Goal: Task Accomplishment & Management: Manage account settings

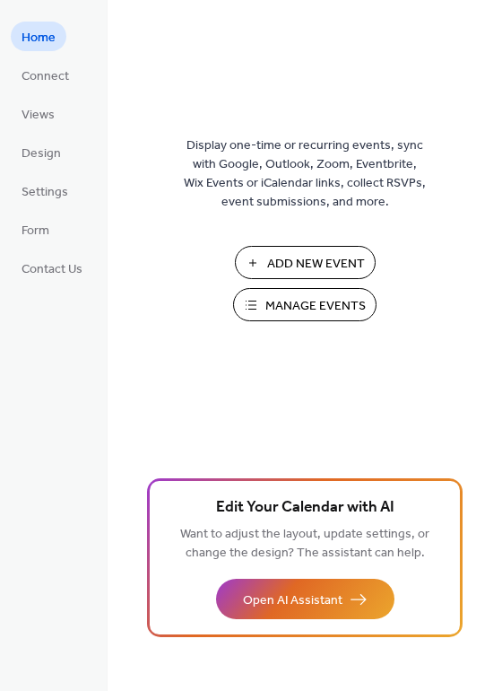
click at [290, 309] on span "Manage Events" at bounding box center [316, 306] width 100 height 19
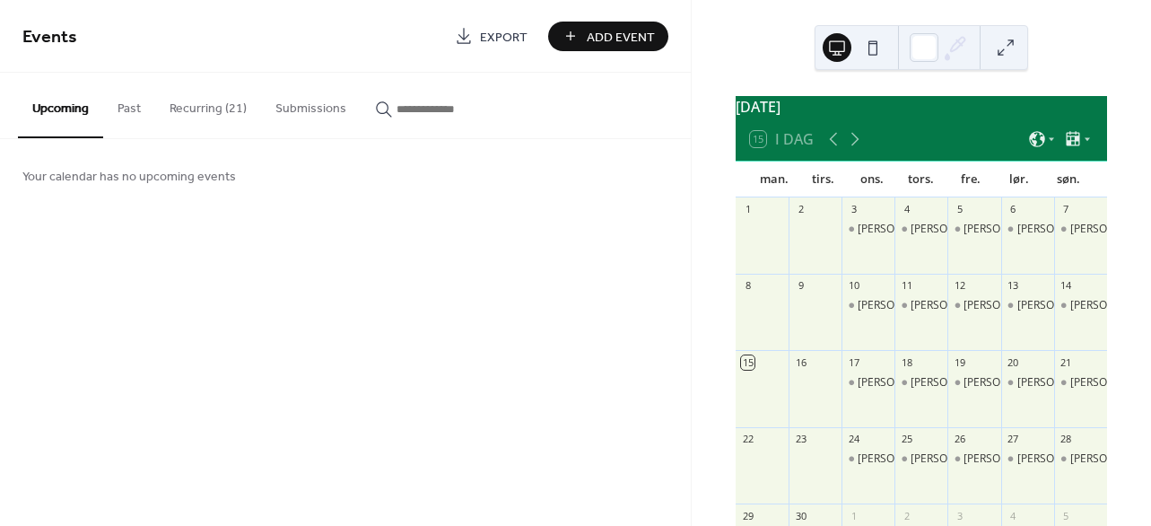
click at [124, 114] on button "Past" at bounding box center [129, 105] width 52 height 64
click at [226, 114] on button "Recurring (21)" at bounding box center [208, 105] width 106 height 64
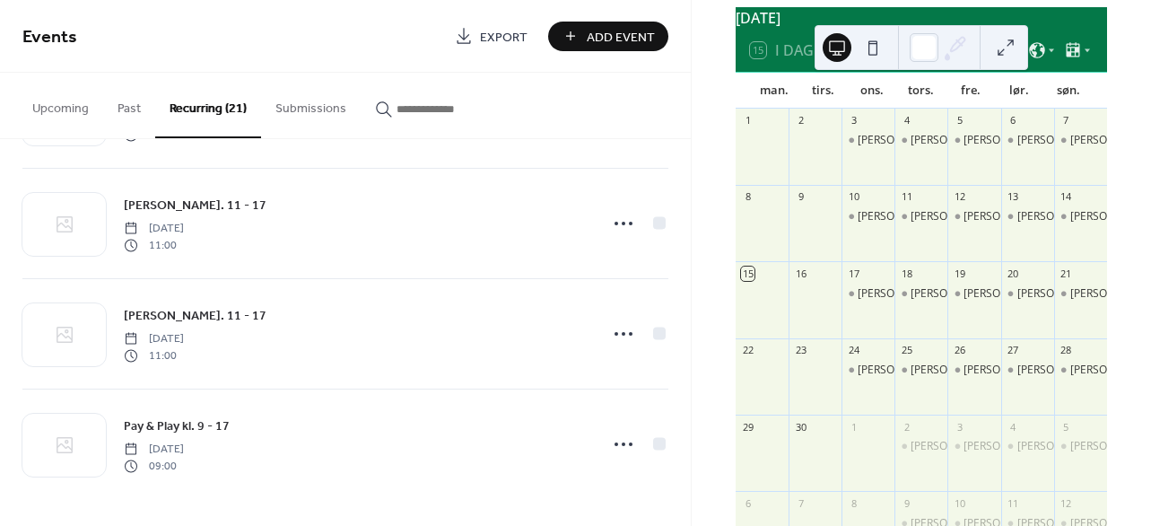
scroll to position [97, 0]
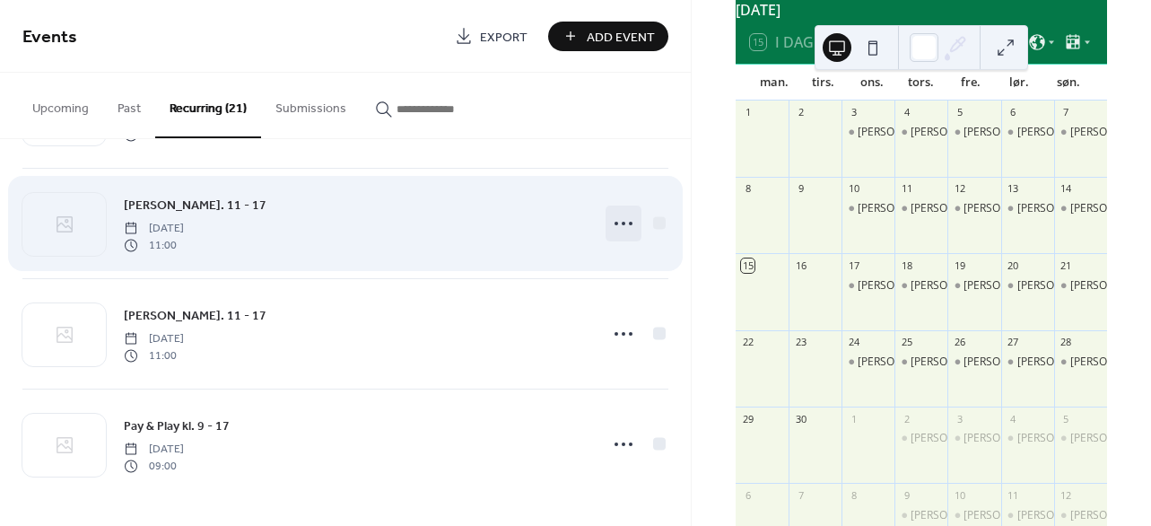
click at [620, 224] on icon at bounding box center [623, 223] width 29 height 29
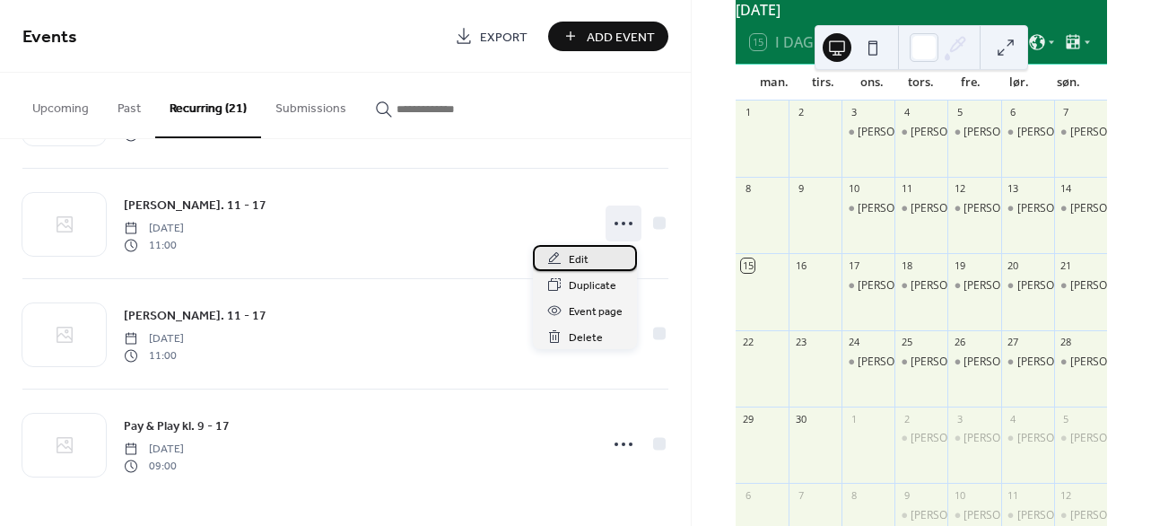
click at [590, 258] on div "Edit" at bounding box center [585, 258] width 104 height 26
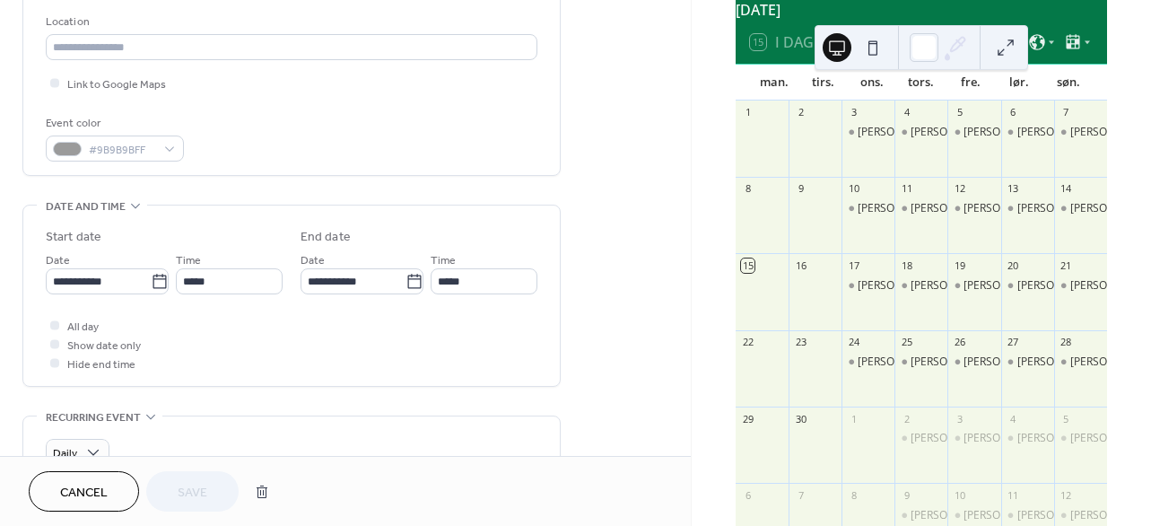
scroll to position [381, 0]
